Goal: Transaction & Acquisition: Purchase product/service

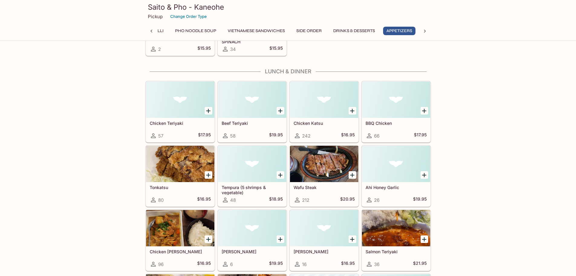
scroll to position [1241, 0]
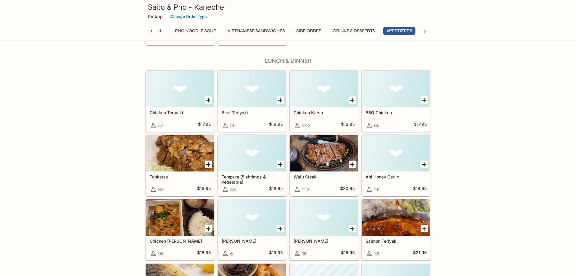
click at [425, 102] on icon "Add BBQ Chicken" at bounding box center [424, 100] width 4 height 4
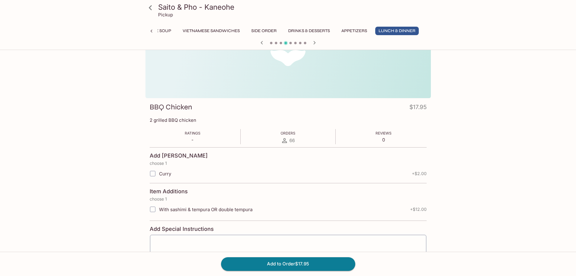
scroll to position [83, 0]
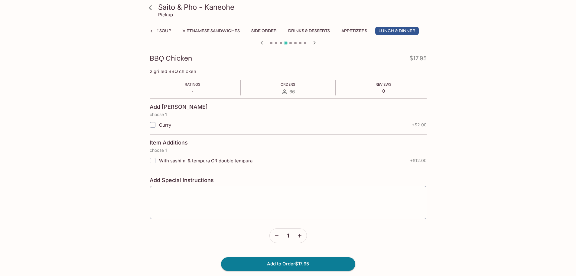
click at [302, 237] on icon "button" at bounding box center [300, 235] width 6 height 6
click at [298, 262] on button "Add to Order $35.90" at bounding box center [288, 263] width 134 height 13
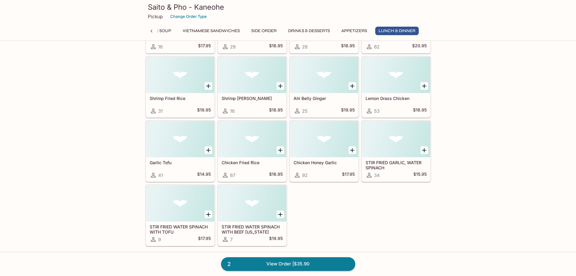
scroll to position [1576, 0]
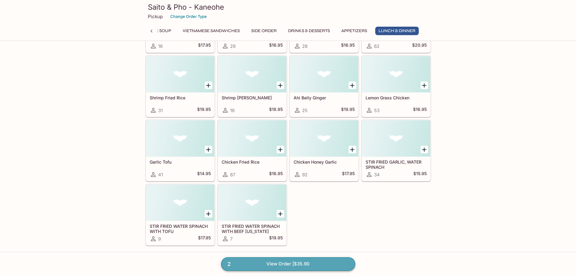
click at [280, 264] on link "2 View Order | $35.90" at bounding box center [288, 263] width 134 height 13
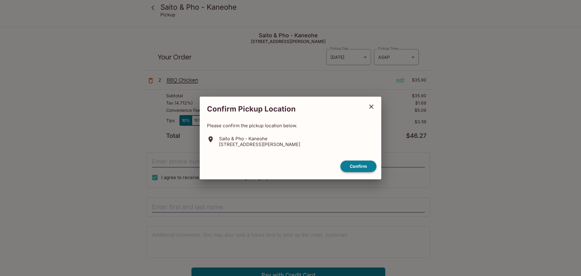
click at [358, 165] on button "Confirm" at bounding box center [358, 166] width 36 height 12
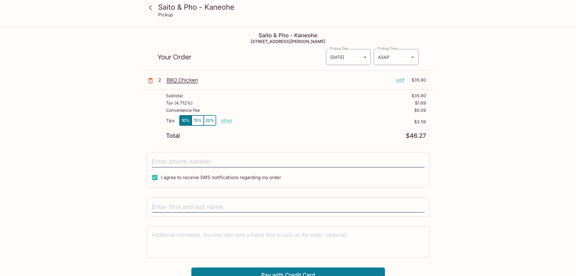
click at [399, 80] on p "edit" at bounding box center [400, 80] width 8 height 7
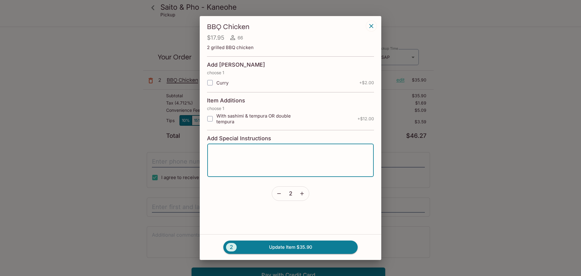
click at [243, 153] on textarea at bounding box center [291, 160] width 158 height 23
type textarea "I assume it comes with rice. If not, please add."
click at [272, 248] on button "2 Update Item $35.90" at bounding box center [290, 246] width 134 height 13
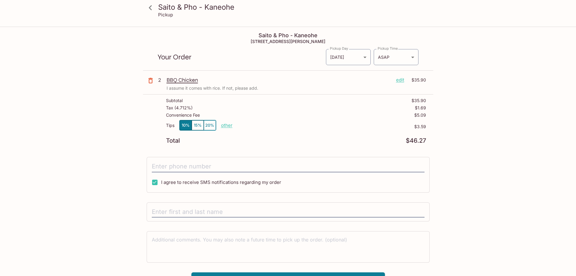
click at [149, 9] on icon at bounding box center [150, 7] width 11 height 11
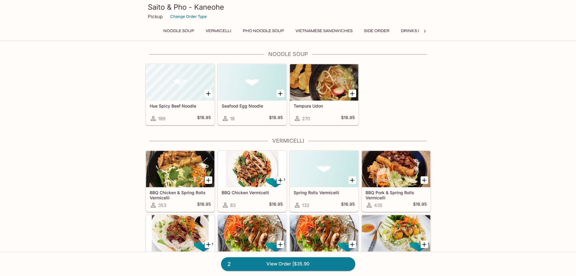
click at [270, 31] on button "Pho Noodle Soup" at bounding box center [264, 31] width 48 height 8
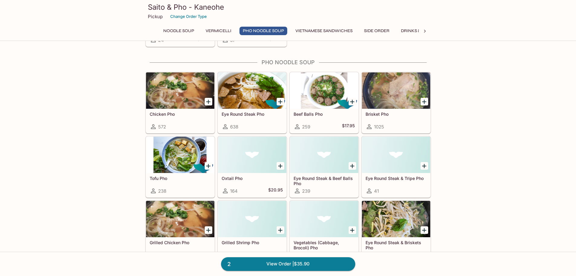
scroll to position [301, 0]
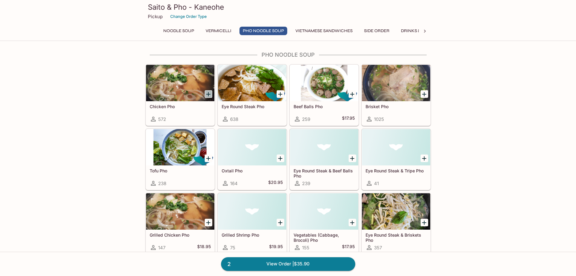
click at [210, 94] on icon "Add Chicken Pho" at bounding box center [208, 94] width 4 height 4
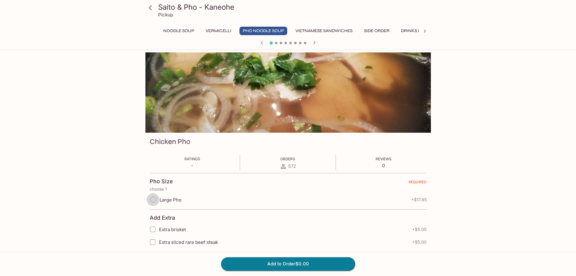
click at [155, 199] on input "Large Pho" at bounding box center [153, 199] width 13 height 13
radio input "true"
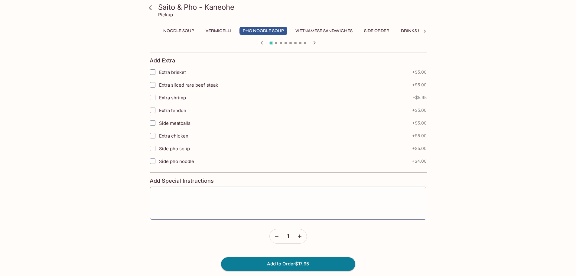
scroll to position [158, 0]
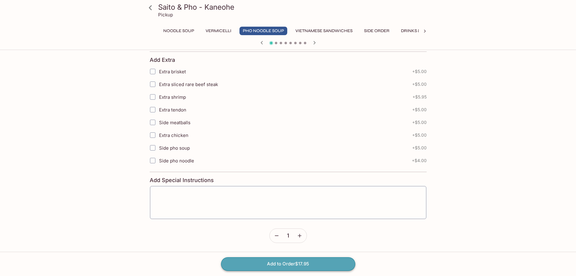
click at [298, 261] on button "Add to Order $17.95" at bounding box center [288, 263] width 134 height 13
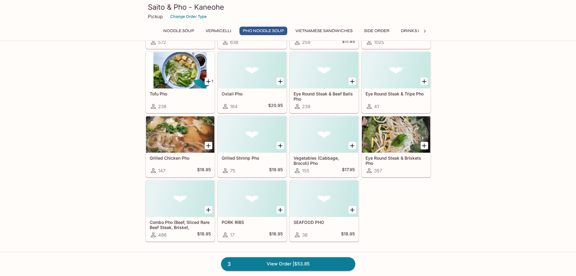
scroll to position [393, 0]
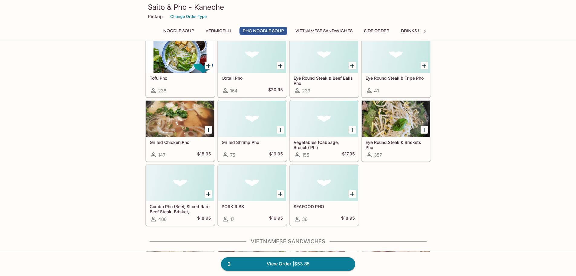
click at [206, 193] on icon "Add Combo Pho (Beef, Sliced Rare Beef Steak, Brisket, Meatballs, Tripe and Tend…" at bounding box center [208, 193] width 7 height 7
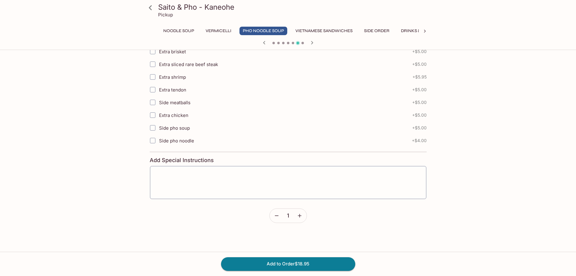
scroll to position [151, 0]
click at [226, 182] on textarea at bounding box center [288, 180] width 268 height 23
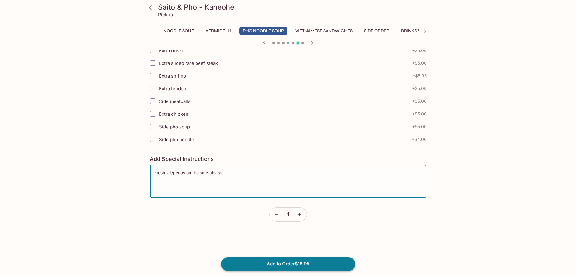
type textarea "Fresh jalepenos on the side please"
click at [311, 263] on button "Add to Order $18.95" at bounding box center [288, 263] width 134 height 13
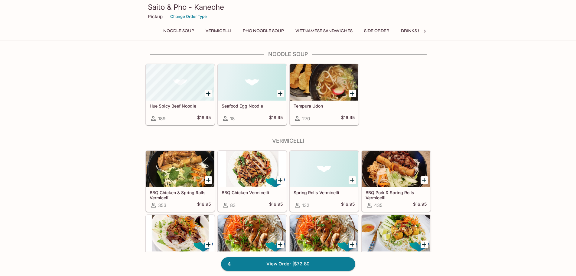
click at [377, 31] on button "Side Order" at bounding box center [377, 31] width 32 height 8
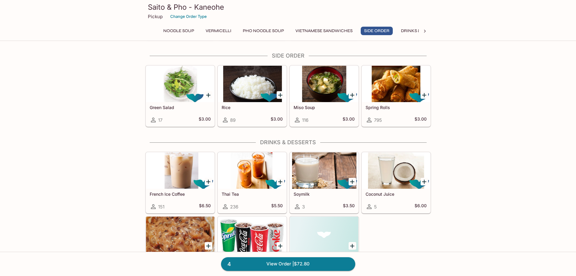
scroll to position [731, 0]
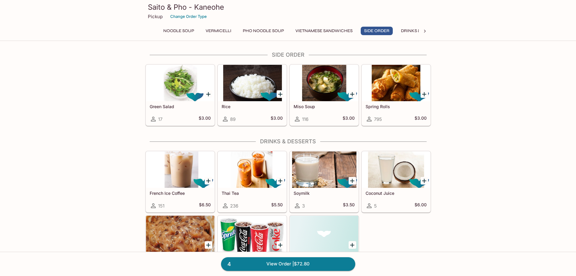
click at [397, 87] on div at bounding box center [396, 83] width 68 height 36
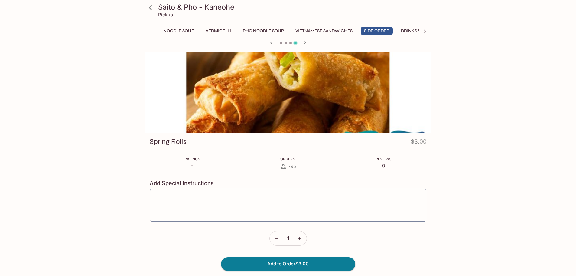
scroll to position [30, 0]
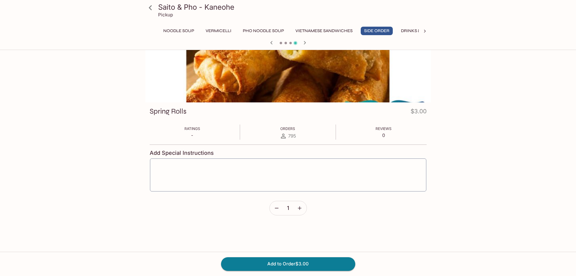
click at [178, 29] on button "Noodle Soup" at bounding box center [179, 31] width 38 height 8
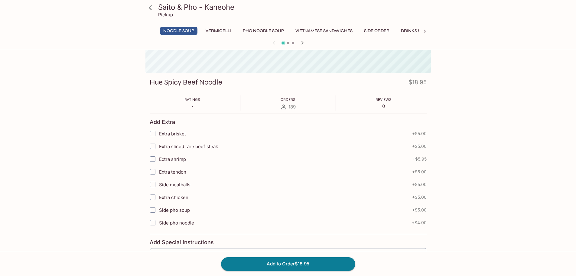
scroll to position [0, 0]
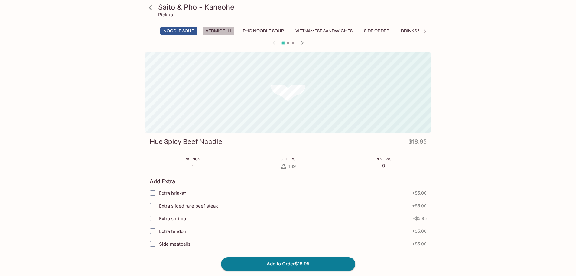
click at [215, 28] on button "Vermicelli" at bounding box center [218, 31] width 32 height 8
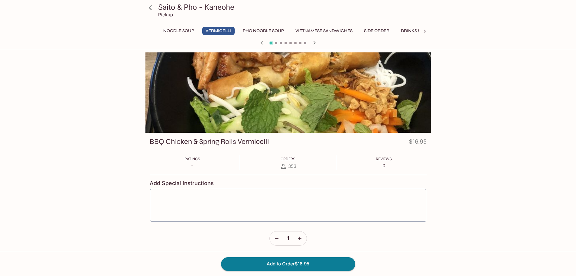
click at [271, 28] on button "Pho Noodle Soup" at bounding box center [264, 31] width 48 height 8
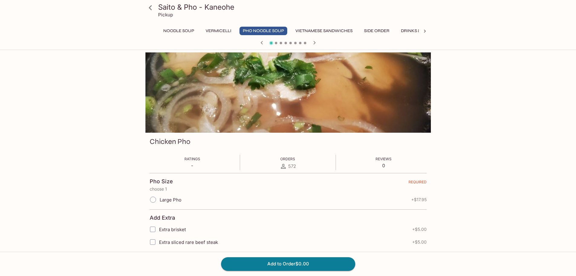
click at [168, 8] on h3 "Saito & Pho - Kaneohe" at bounding box center [293, 6] width 271 height 9
click at [148, 7] on icon at bounding box center [150, 7] width 11 height 11
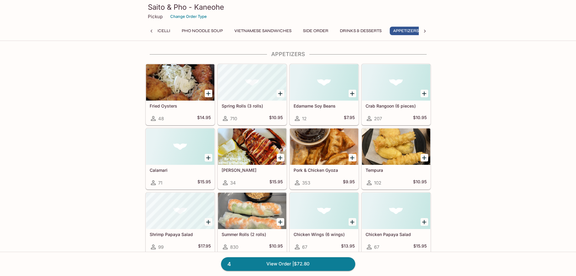
scroll to position [0, 68]
click at [281, 93] on icon "Add Spring Rolls (3 rolls)" at bounding box center [280, 93] width 4 height 4
click at [280, 94] on button "1" at bounding box center [281, 94] width 8 height 8
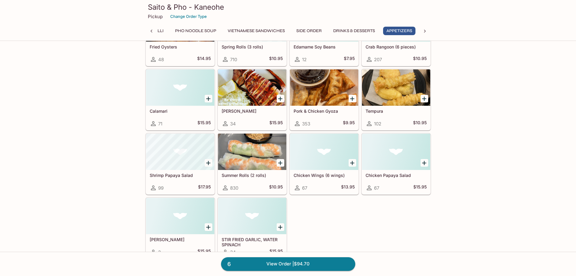
scroll to position [1029, 0]
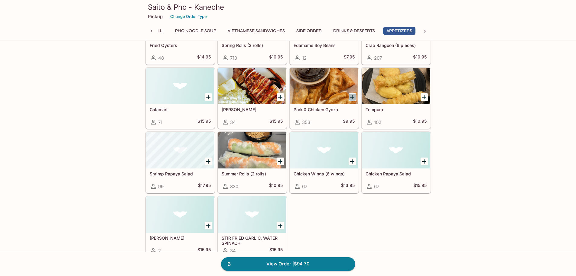
click at [352, 97] on icon "Add Pork & Chicken Gyoza" at bounding box center [352, 97] width 4 height 4
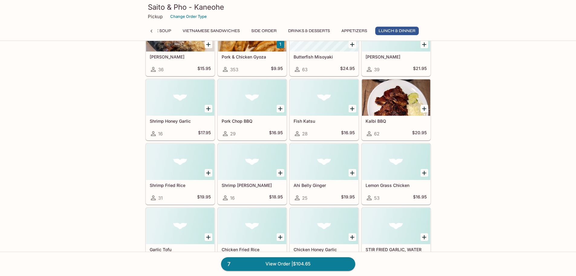
scroll to position [1576, 0]
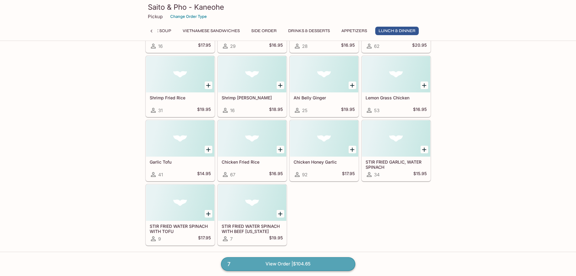
click at [313, 265] on link "7 View Order | $104.65" at bounding box center [288, 263] width 134 height 13
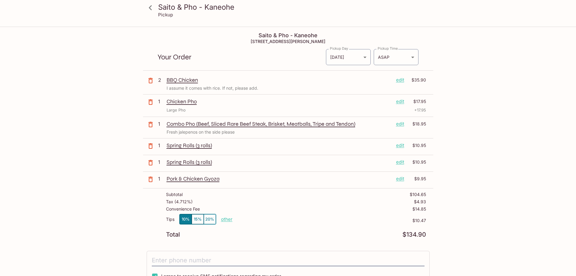
click at [400, 80] on p "edit" at bounding box center [400, 80] width 8 height 7
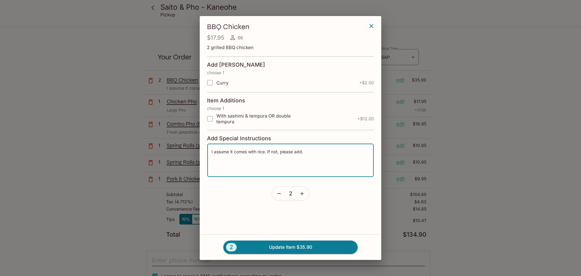
drag, startPoint x: 310, startPoint y: 152, endPoint x: 199, endPoint y: 146, distance: 111.2
click at [199, 146] on div "BBQ Chicken $17.95 66 2 grilled BBQ chicken Add [PERSON_NAME] choose 1 [PERSON_…" at bounding box center [290, 138] width 581 height 276
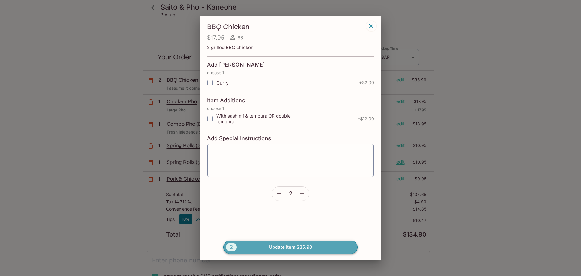
click at [300, 248] on button "2 Update Item $35.90" at bounding box center [290, 246] width 134 height 13
type textarea "I assume it comes with rice. If not, please add."
